Goal: Information Seeking & Learning: Learn about a topic

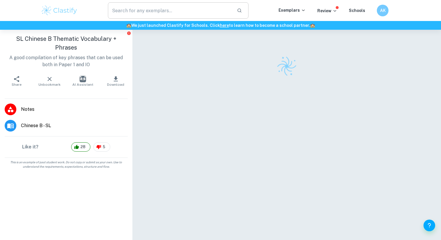
click at [201, 8] on input "text" at bounding box center [170, 10] width 124 height 16
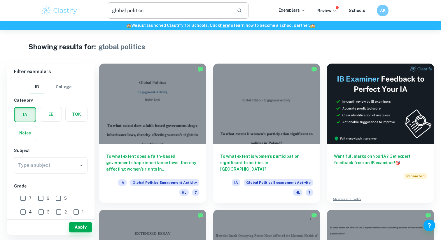
click at [159, 7] on input "global politics" at bounding box center [170, 10] width 124 height 16
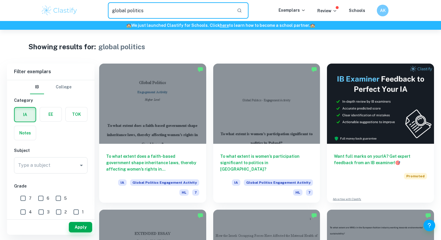
click at [163, 11] on input "global politics" at bounding box center [170, 10] width 124 height 16
type input "global politics paper 2"
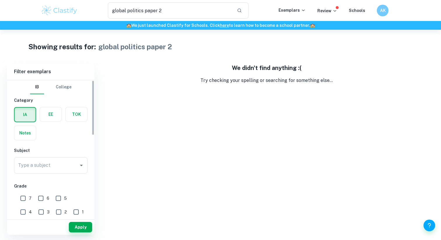
click at [20, 135] on label "button" at bounding box center [25, 133] width 22 height 14
click at [0, 0] on input "radio" at bounding box center [0, 0] width 0 height 0
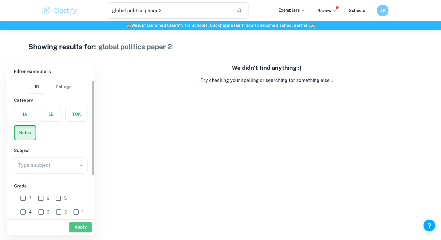
click at [81, 228] on button "Apply" at bounding box center [80, 227] width 23 height 11
click at [81, 229] on button "Apply" at bounding box center [80, 227] width 23 height 11
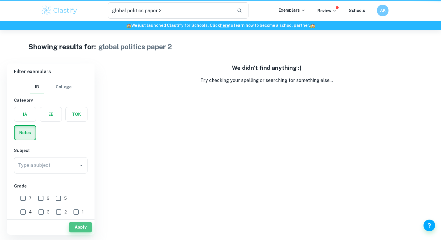
click at [81, 229] on button "Apply" at bounding box center [80, 227] width 23 height 11
